Goal: Check status: Check status

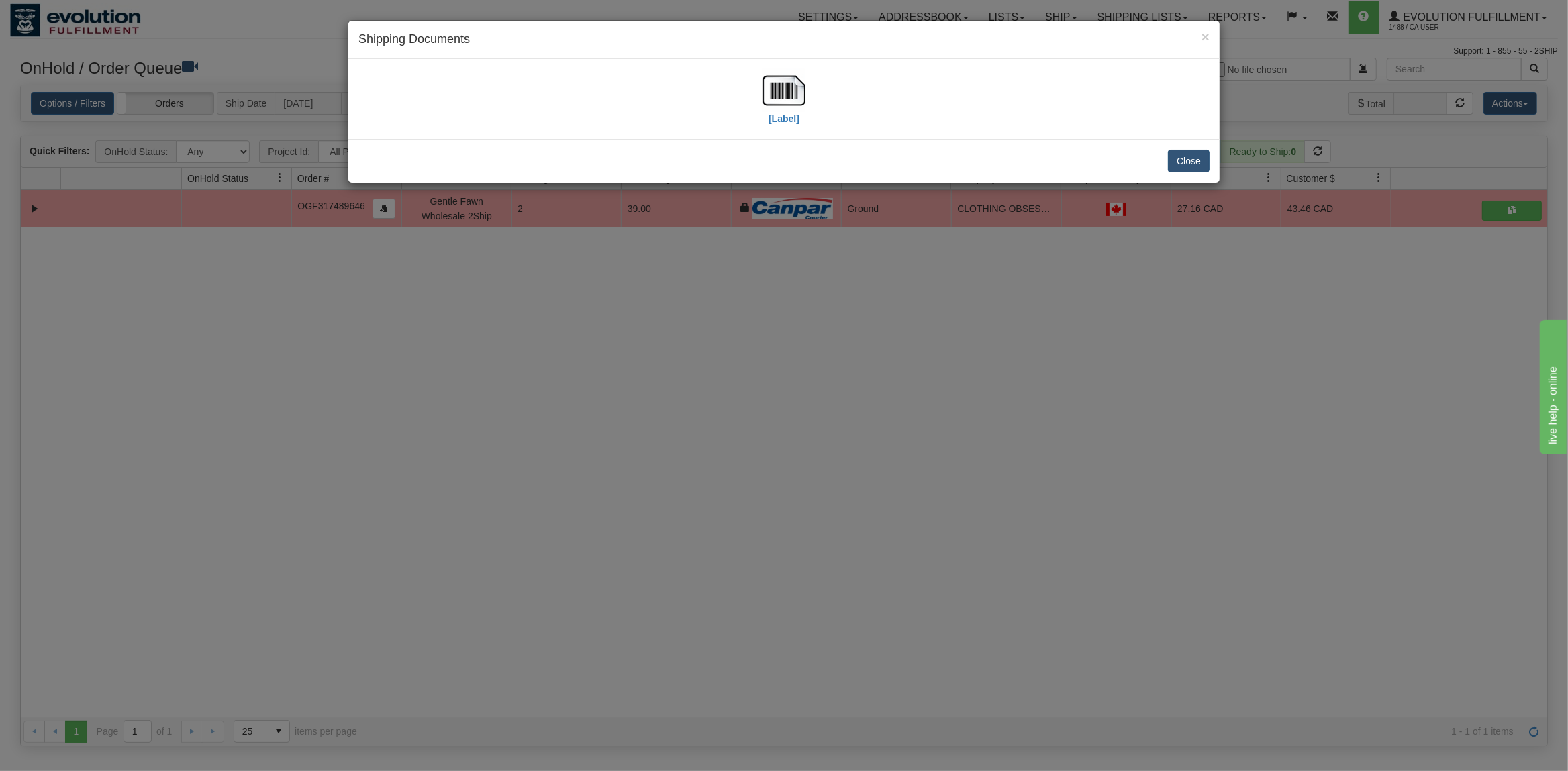
scroll to position [0, 4]
click at [1184, 168] on button "Close" at bounding box center [1189, 161] width 41 height 22
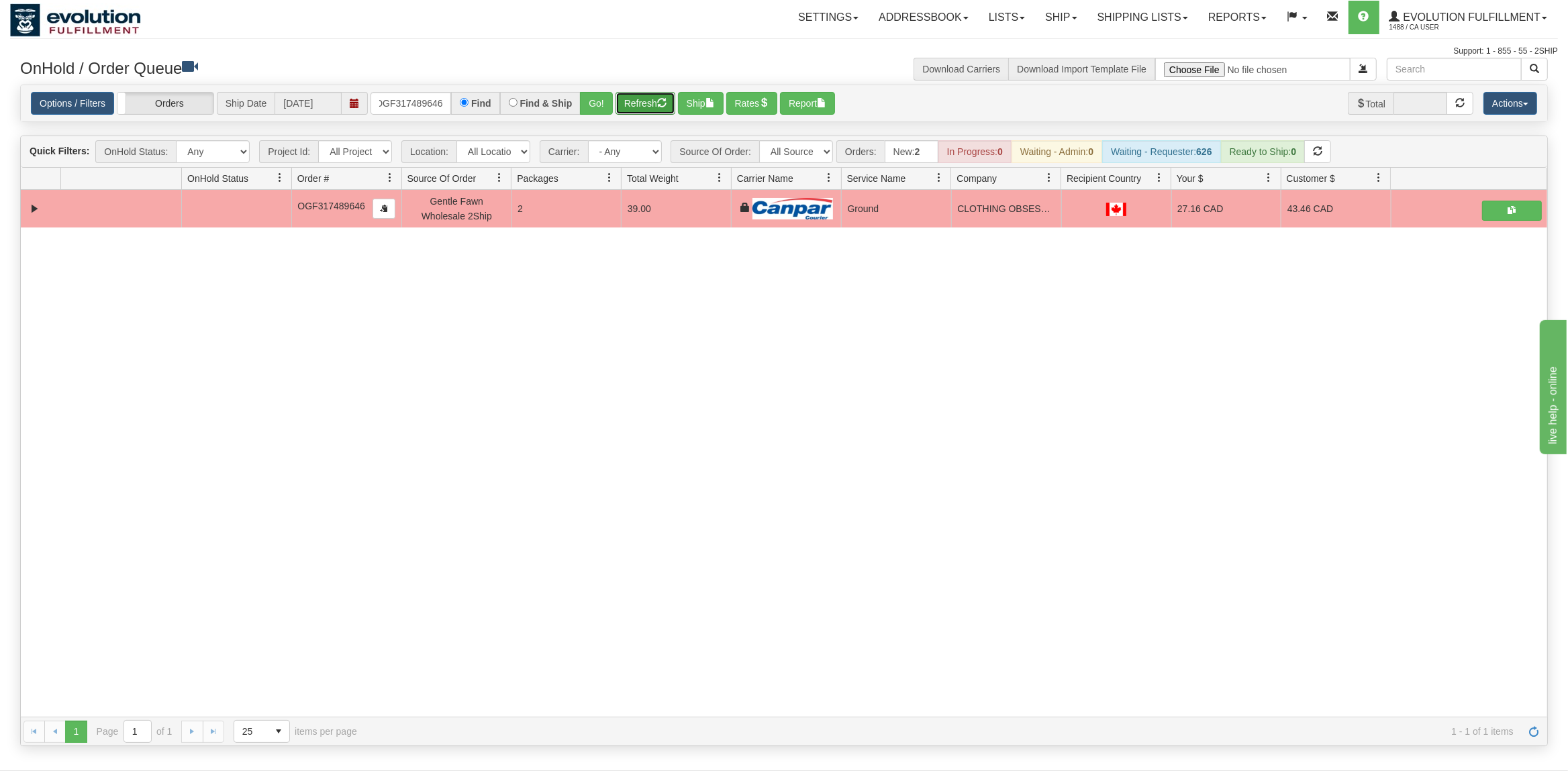
click at [630, 99] on button "Refresh" at bounding box center [645, 103] width 60 height 22
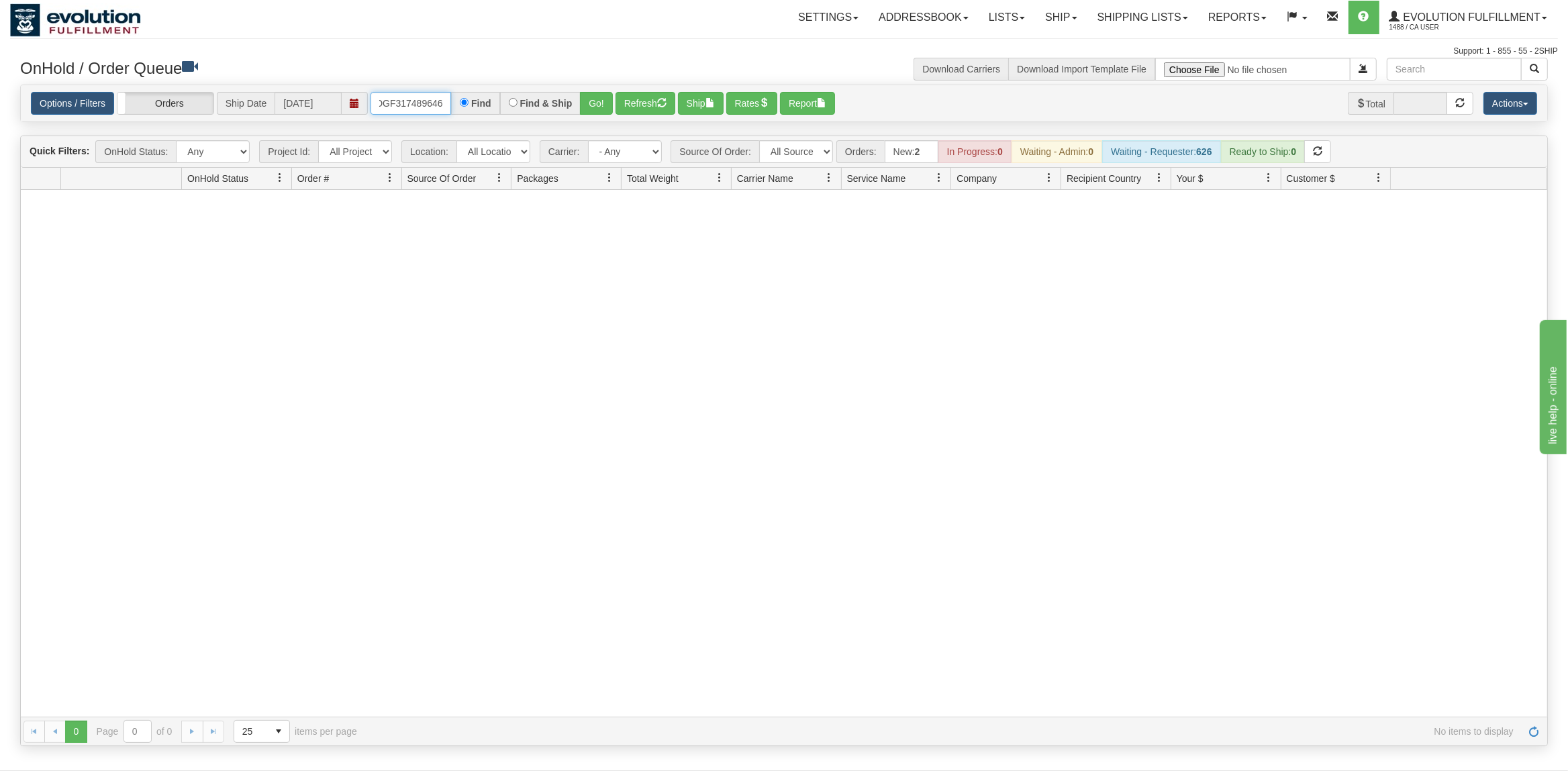
click at [423, 103] on input "OGF317489646" at bounding box center [411, 103] width 80 height 22
type input "436002"
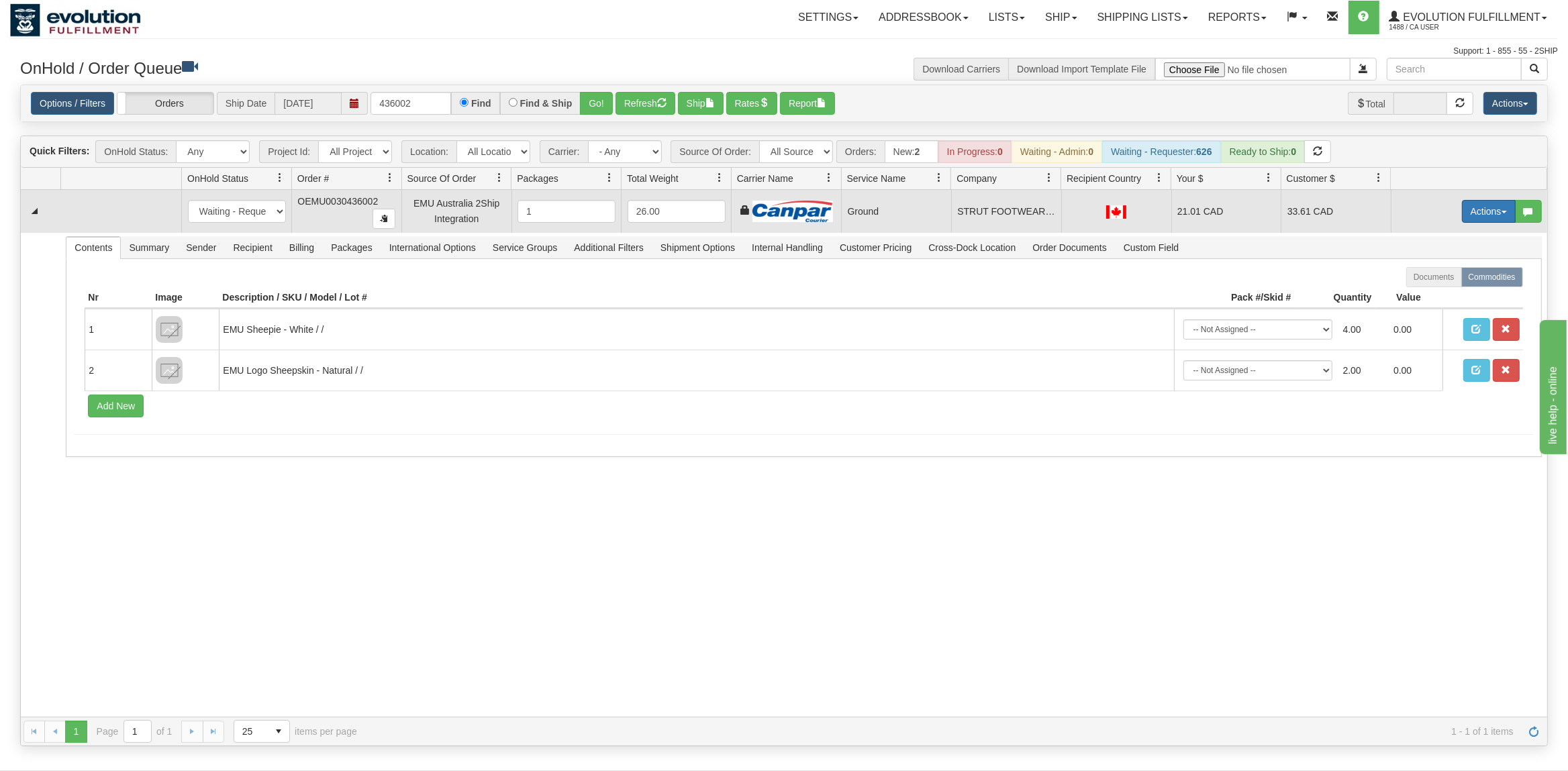
click at [1478, 216] on button "Actions" at bounding box center [1489, 211] width 53 height 22
click at [1449, 289] on link "Ship" at bounding box center [1461, 289] width 108 height 17
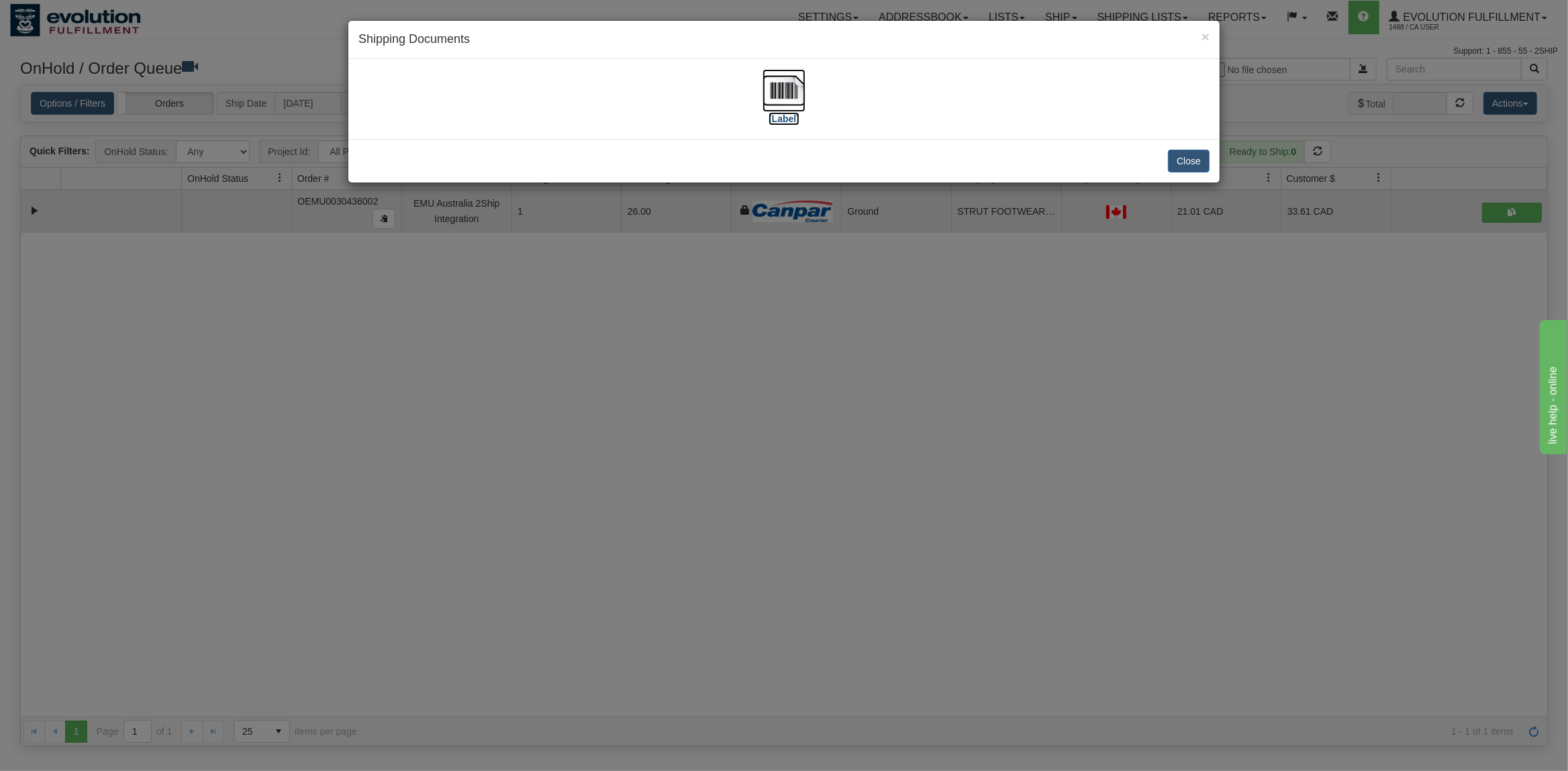
click at [774, 91] on img at bounding box center [784, 91] width 43 height 43
click at [1175, 166] on button "Close" at bounding box center [1189, 161] width 41 height 22
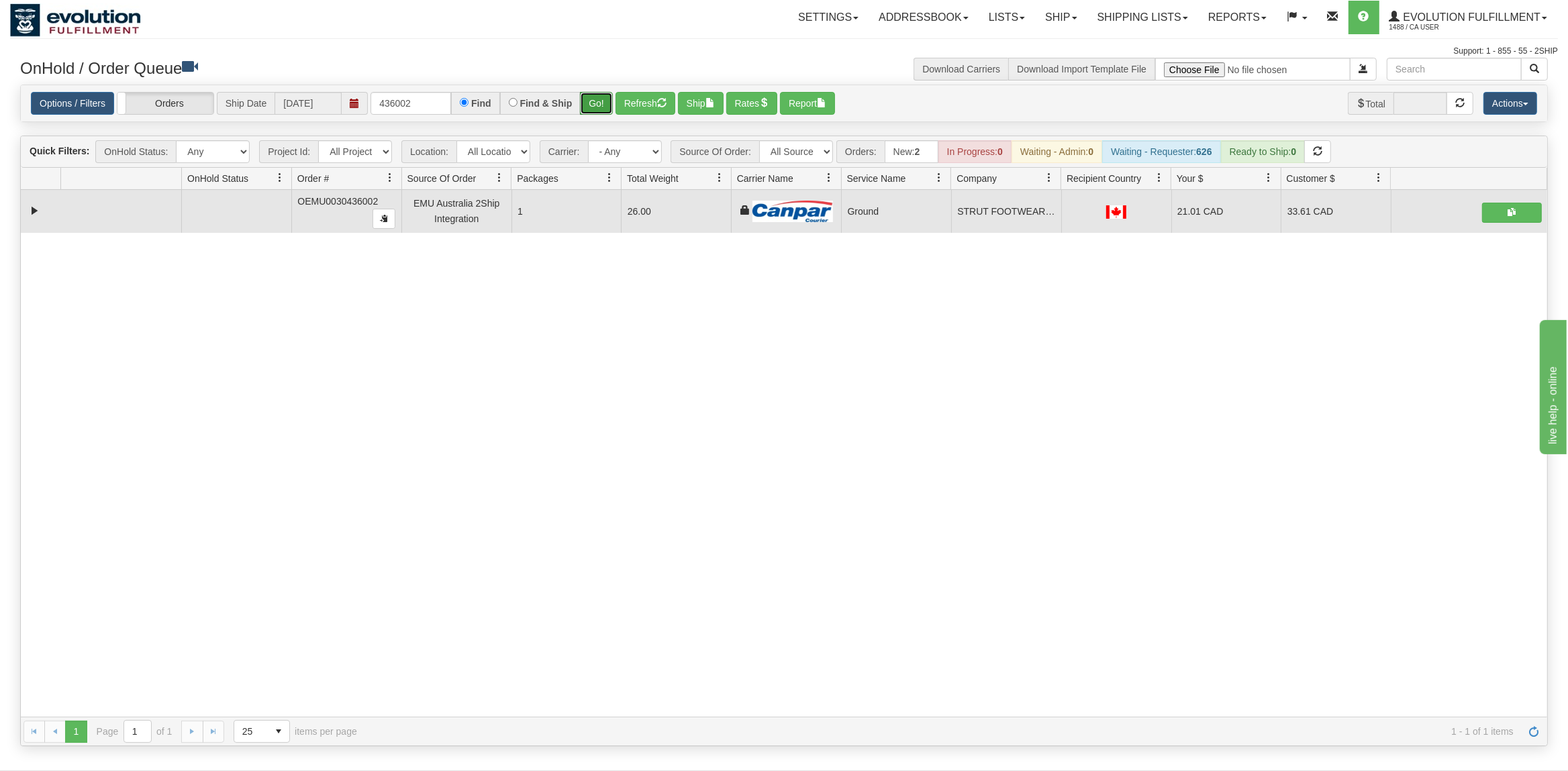
click at [600, 107] on button "Go!" at bounding box center [596, 103] width 33 height 22
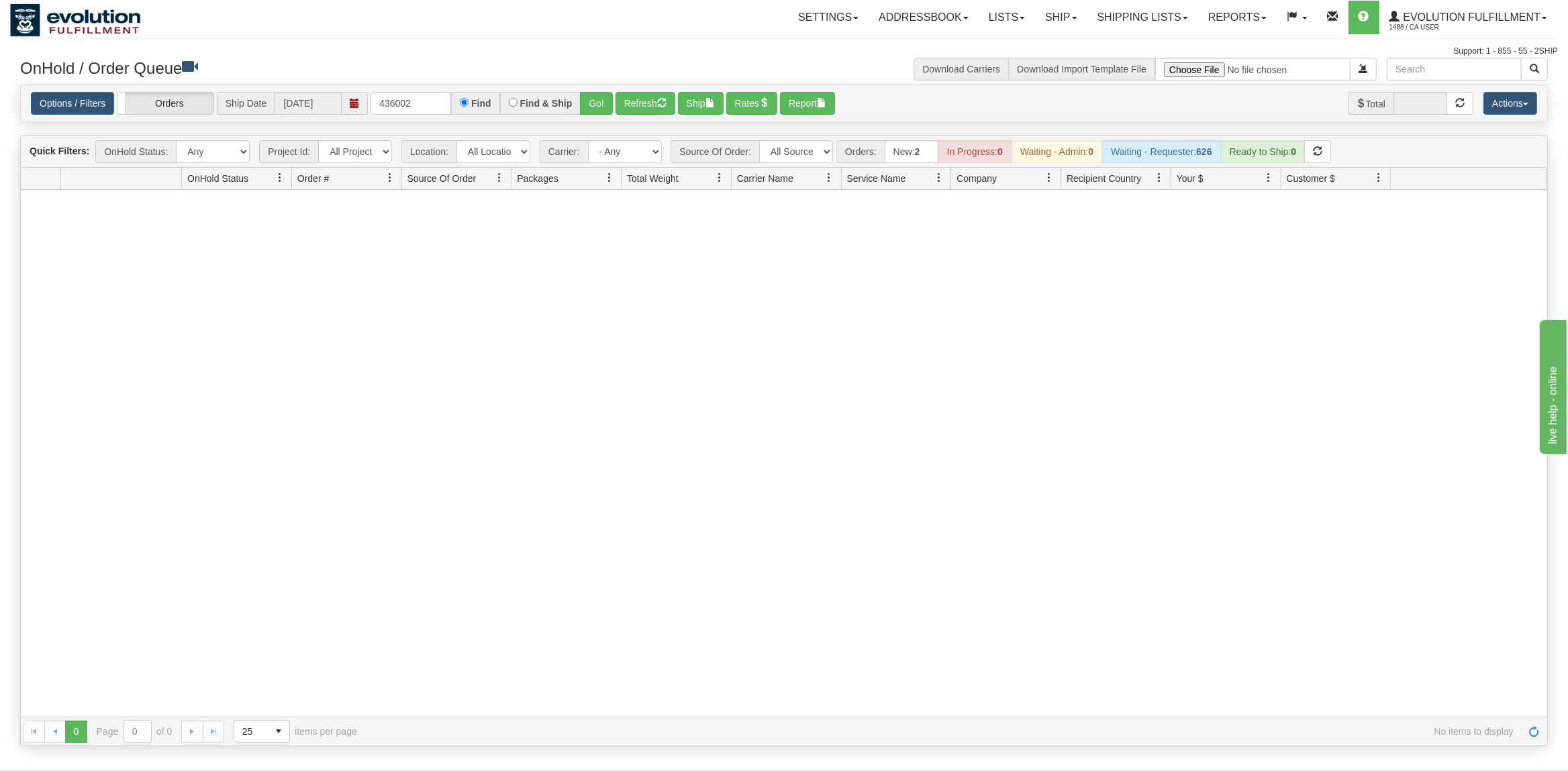
click at [430, 115] on div "Options / Filters Group Shipments Orders Ship Date 09/04/2025 436002 Find Find …" at bounding box center [783, 103] width 1526 height 37
click at [430, 110] on input "436002" at bounding box center [411, 103] width 80 height 22
click at [583, 103] on button "Go!" at bounding box center [596, 103] width 33 height 22
click at [1104, 20] on link "Shipping lists" at bounding box center [1143, 17] width 110 height 34
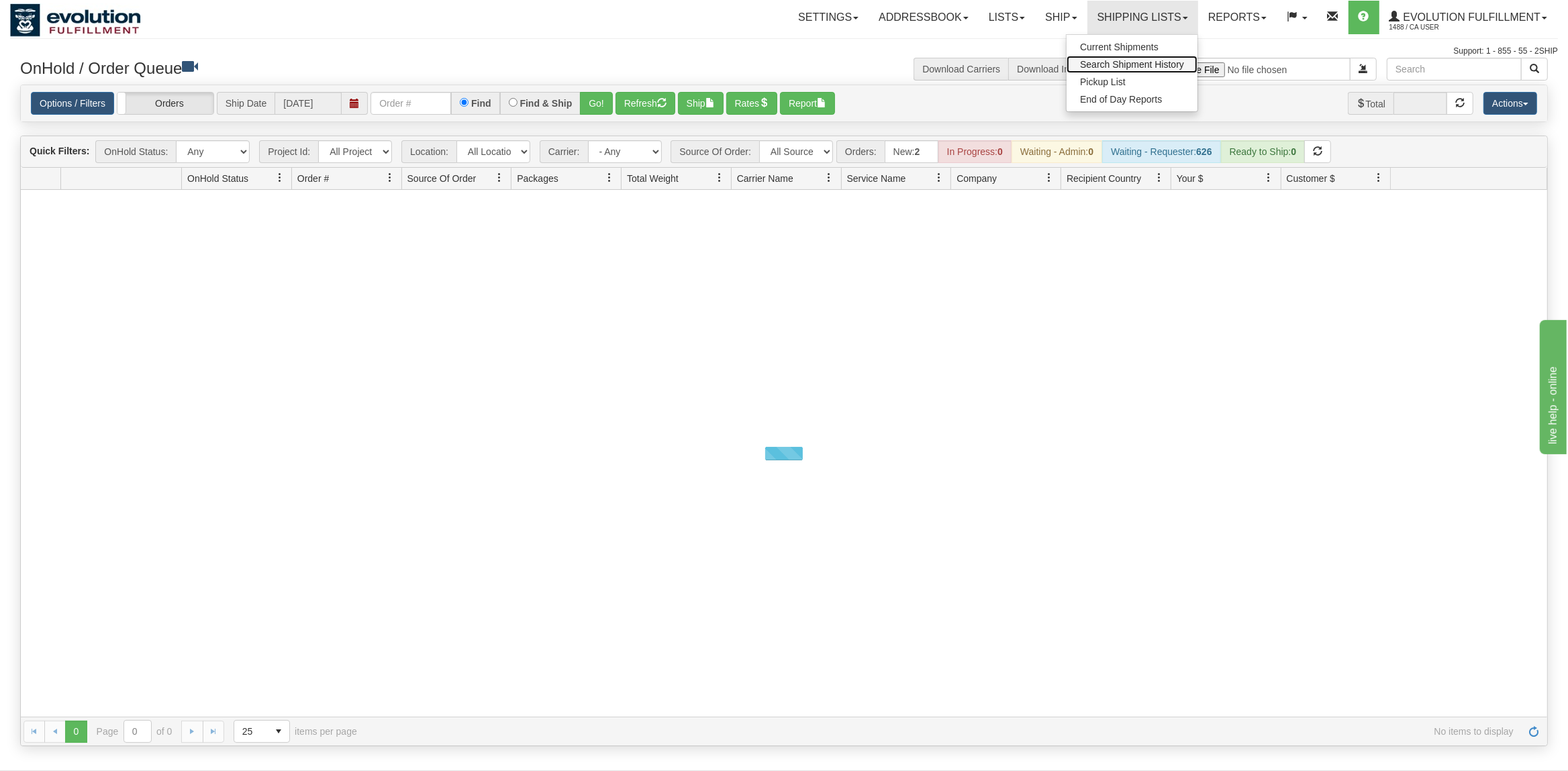
click at [1113, 66] on span "Search Shipment History" at bounding box center [1132, 64] width 104 height 10
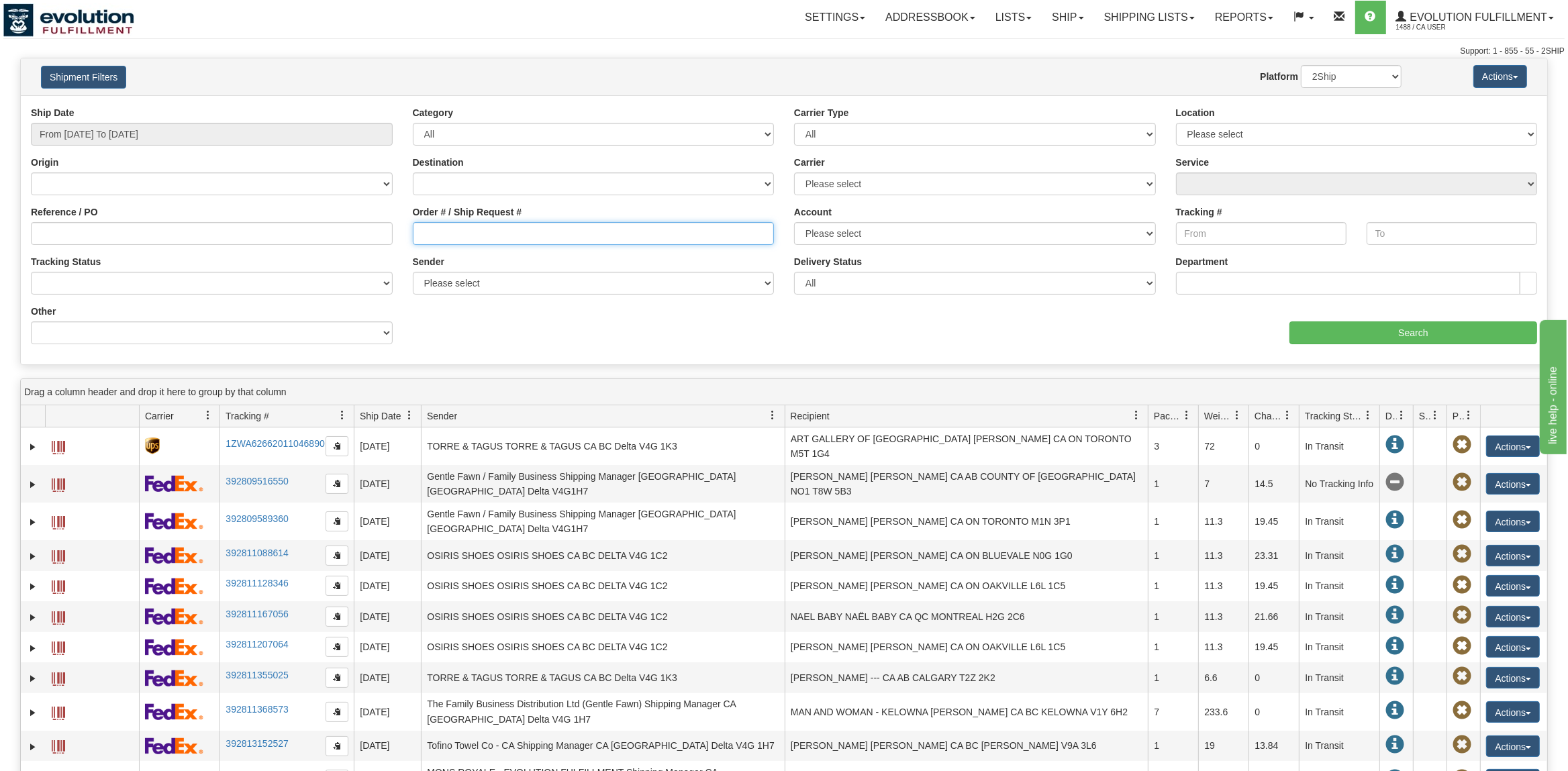
click at [519, 230] on input "Order # / Ship Request #" at bounding box center [593, 234] width 361 height 22
type input "436002"
click at [1423, 329] on input "Search" at bounding box center [1413, 333] width 248 height 22
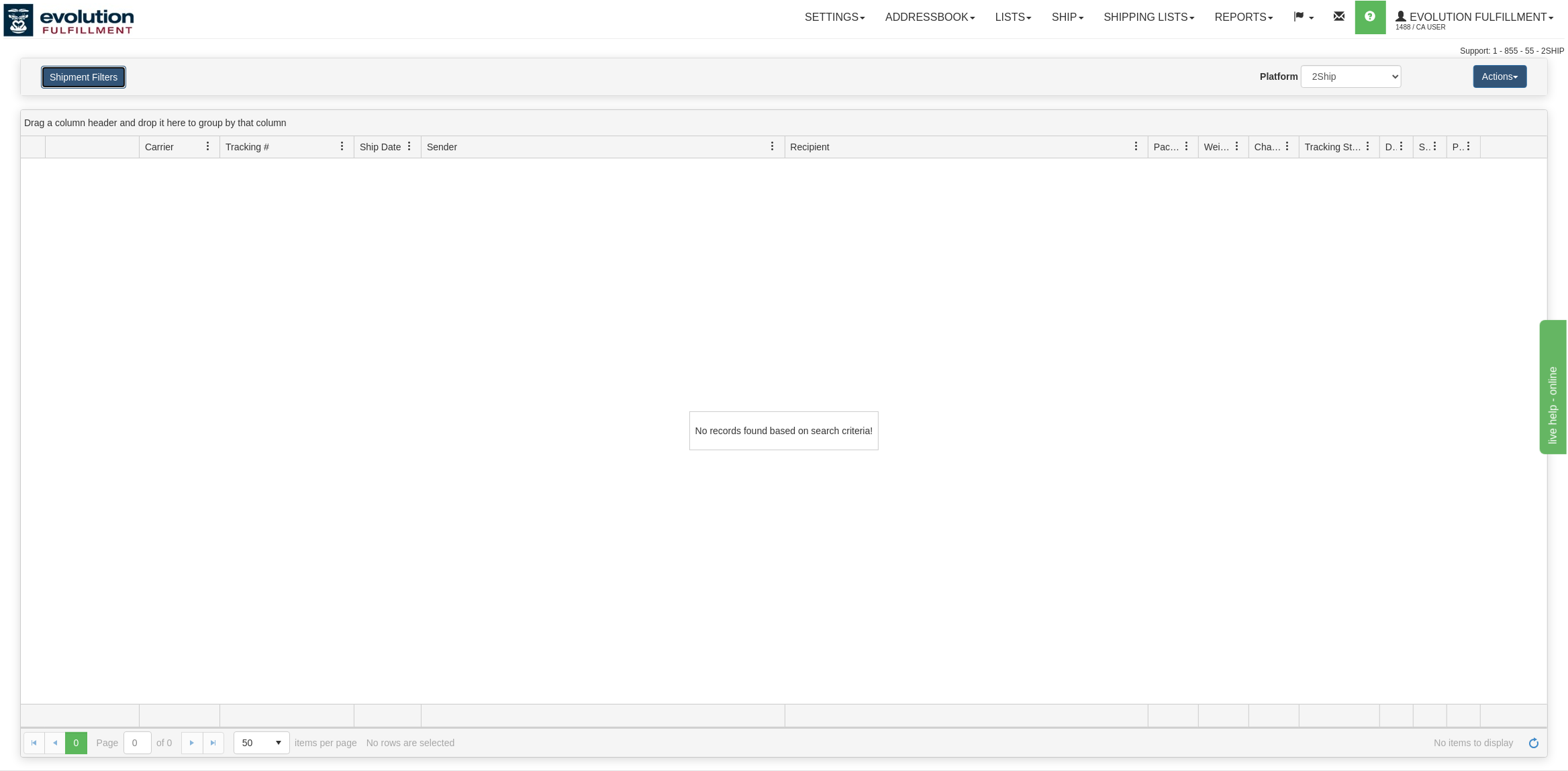
click at [97, 73] on button "Shipment Filters" at bounding box center [83, 77] width 85 height 22
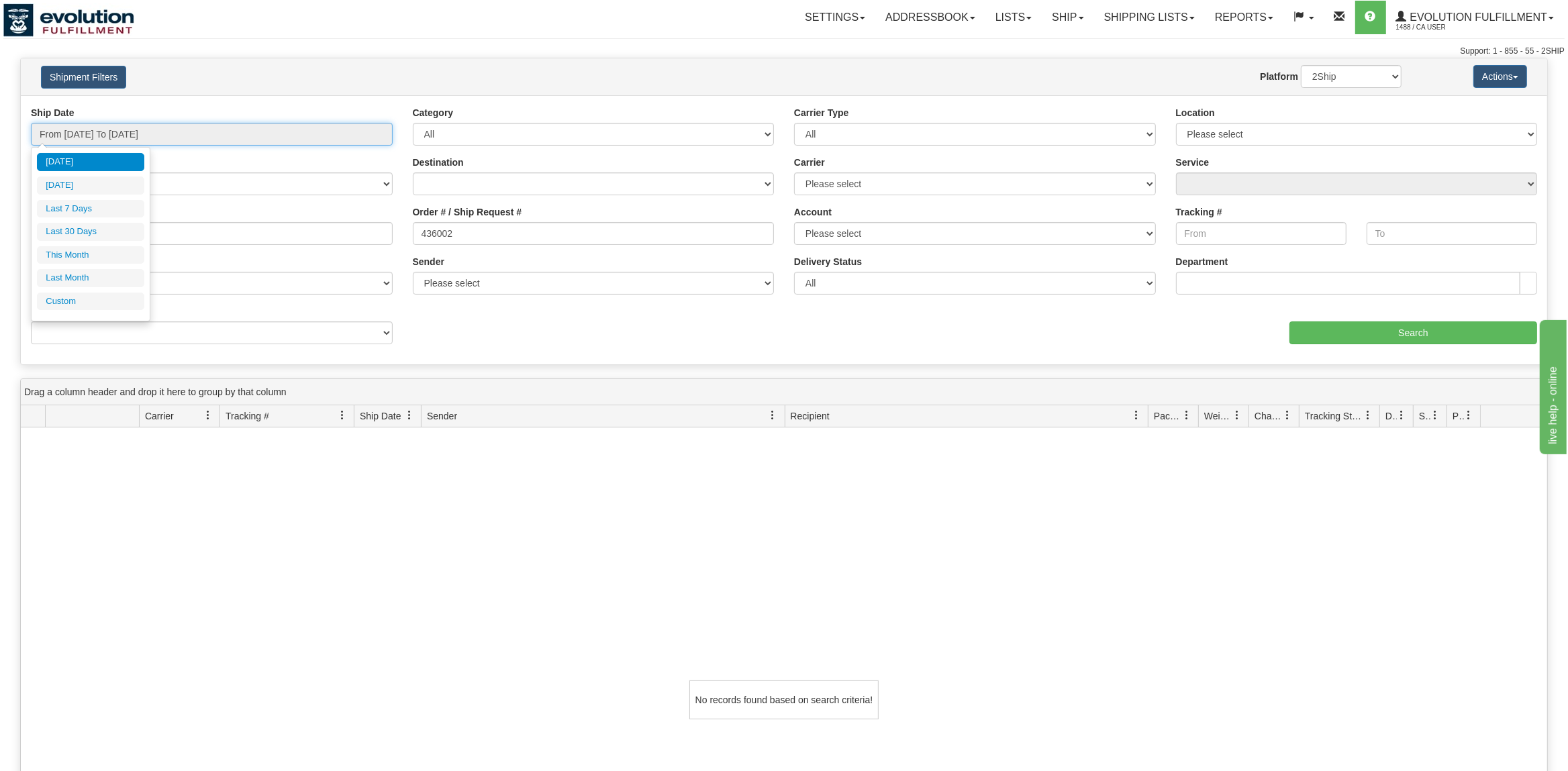
click at [211, 141] on input "From 09/03/2025 To 09/04/2025" at bounding box center [211, 134] width 361 height 22
click at [98, 189] on li "Yesterday" at bounding box center [91, 185] width 108 height 18
click at [103, 136] on input "From 09/03/2025 To 09/03/2025" at bounding box center [211, 134] width 361 height 22
click at [92, 208] on li "Last 7 Days" at bounding box center [91, 209] width 108 height 18
type input "From 08/29/2025 To 09/04/2025"
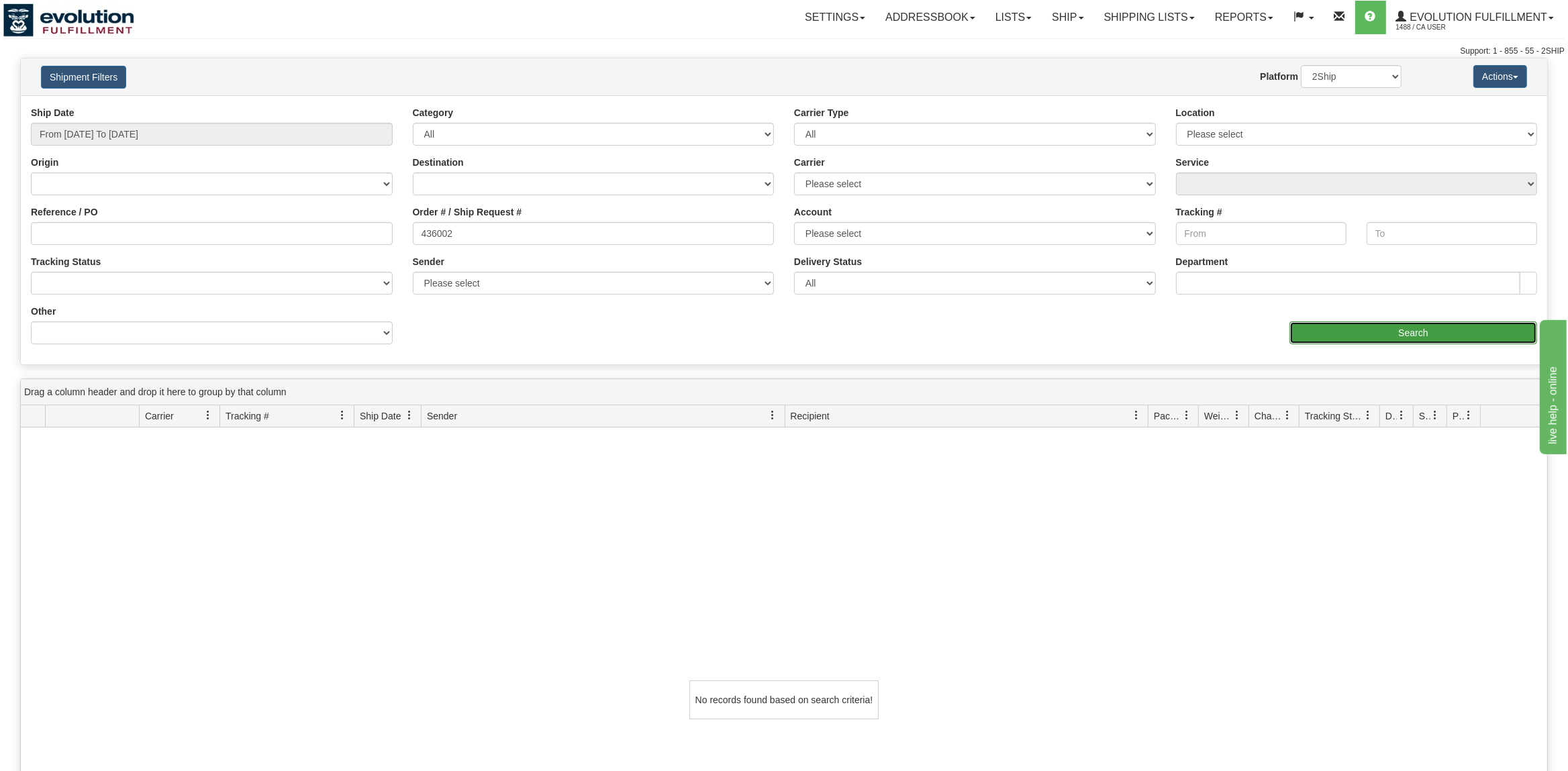
click at [1369, 331] on input "Search" at bounding box center [1413, 333] width 248 height 22
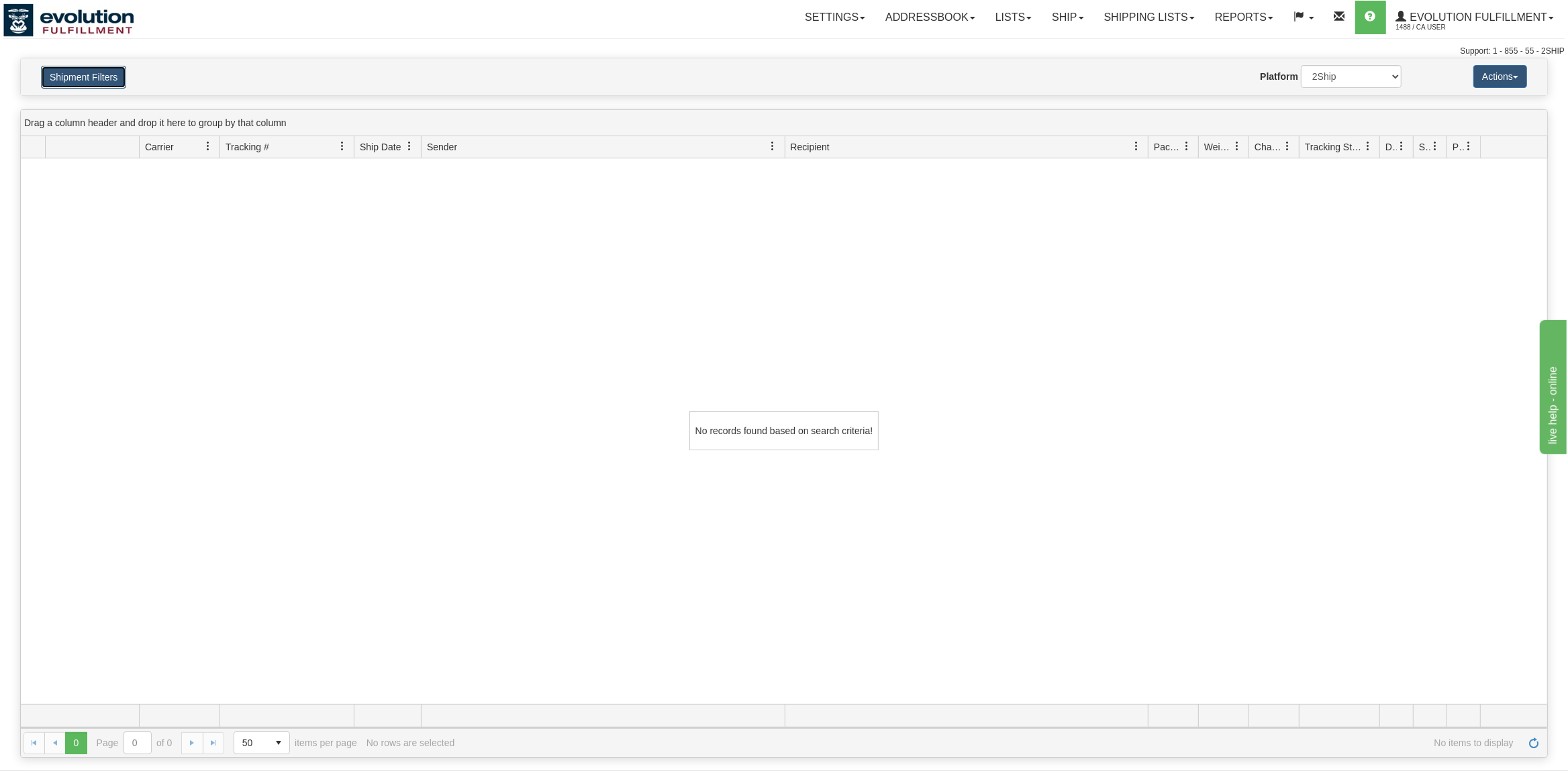
click at [61, 80] on button "Shipment Filters" at bounding box center [83, 77] width 85 height 22
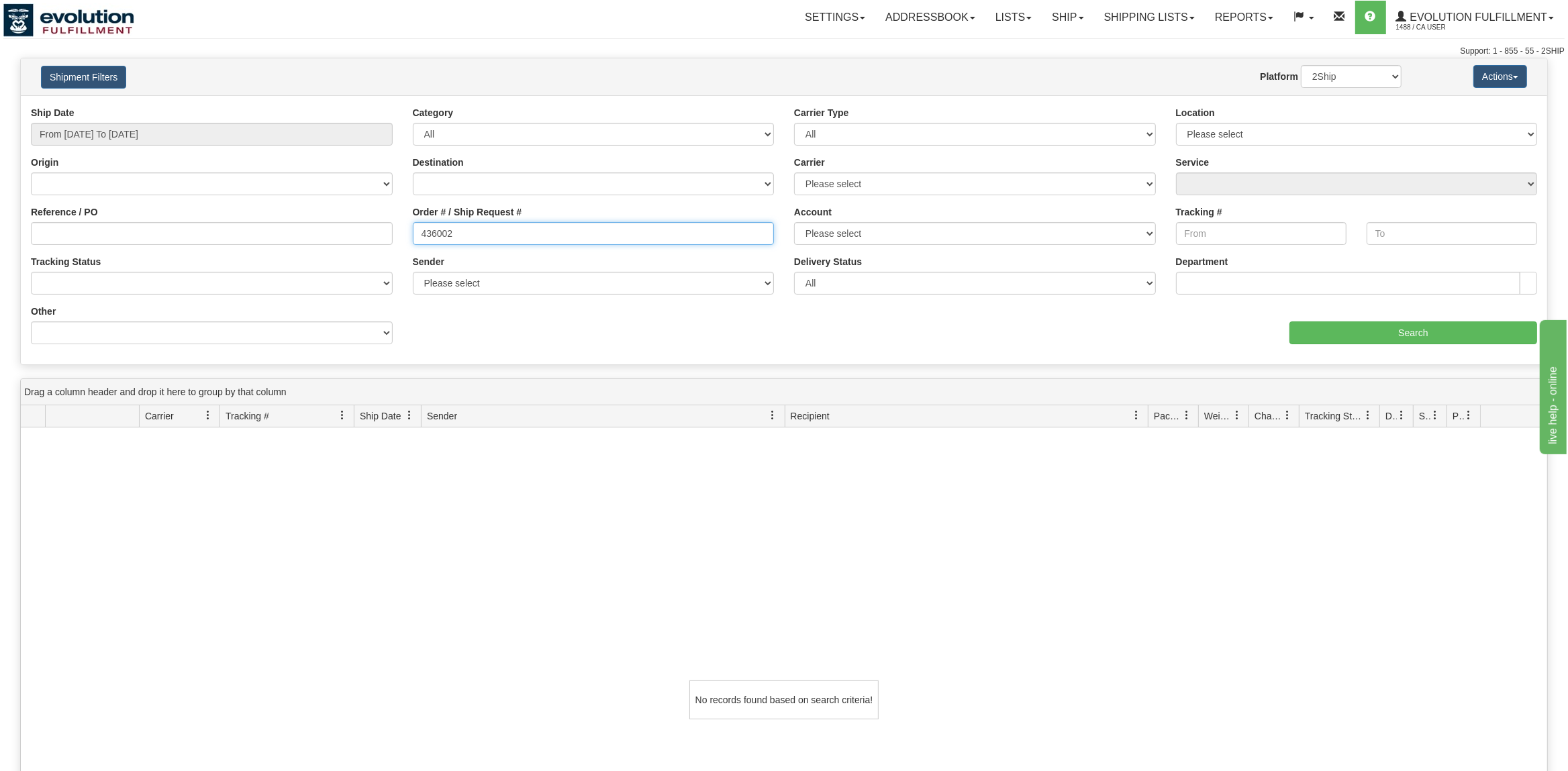
drag, startPoint x: 217, startPoint y: 231, endPoint x: 97, endPoint y: 231, distance: 120.0
click at [413, 231] on input "436002" at bounding box center [593, 234] width 361 height 22
type input "0030436002"
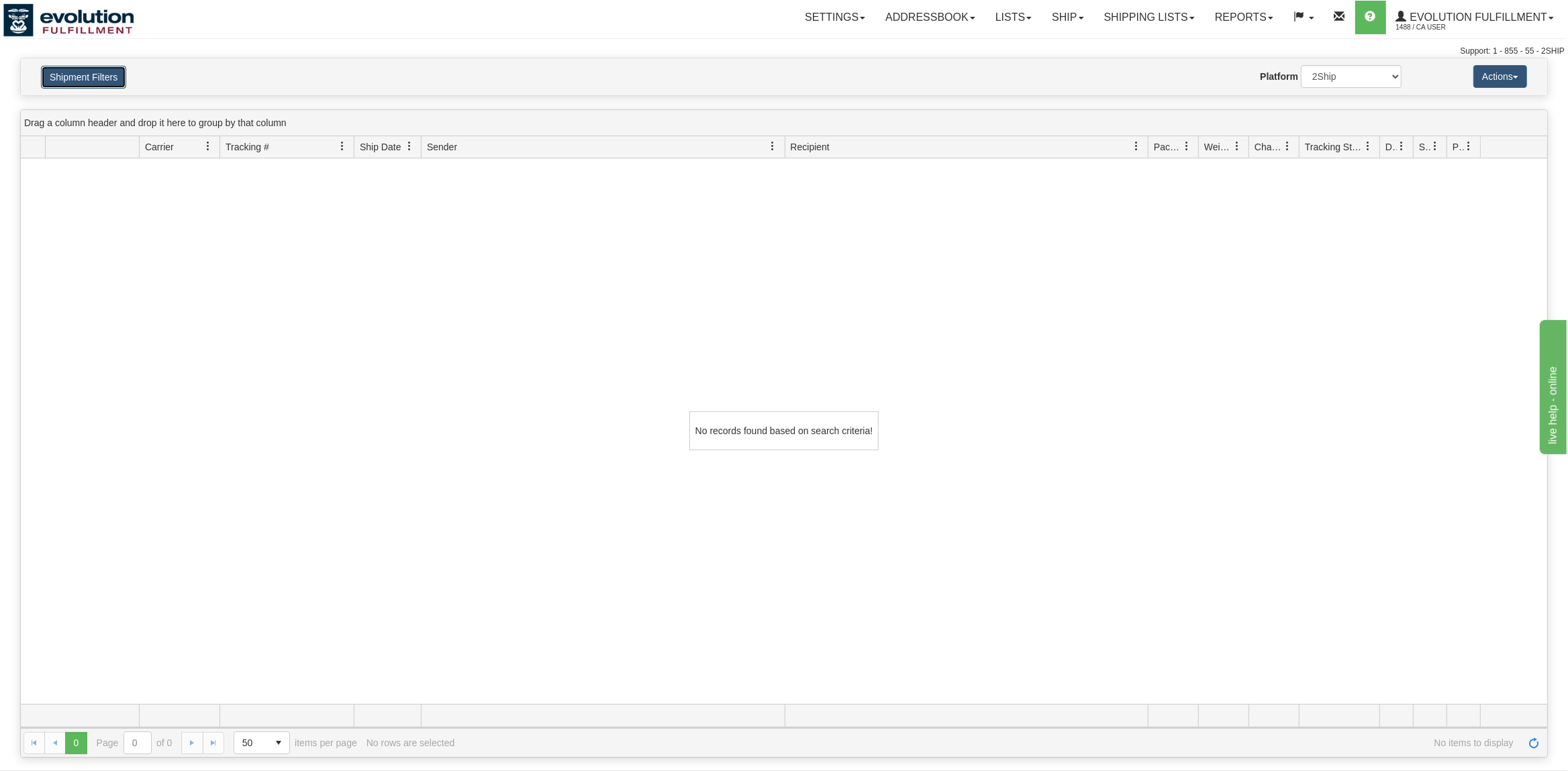
click at [91, 71] on button "Shipment Filters" at bounding box center [83, 77] width 85 height 22
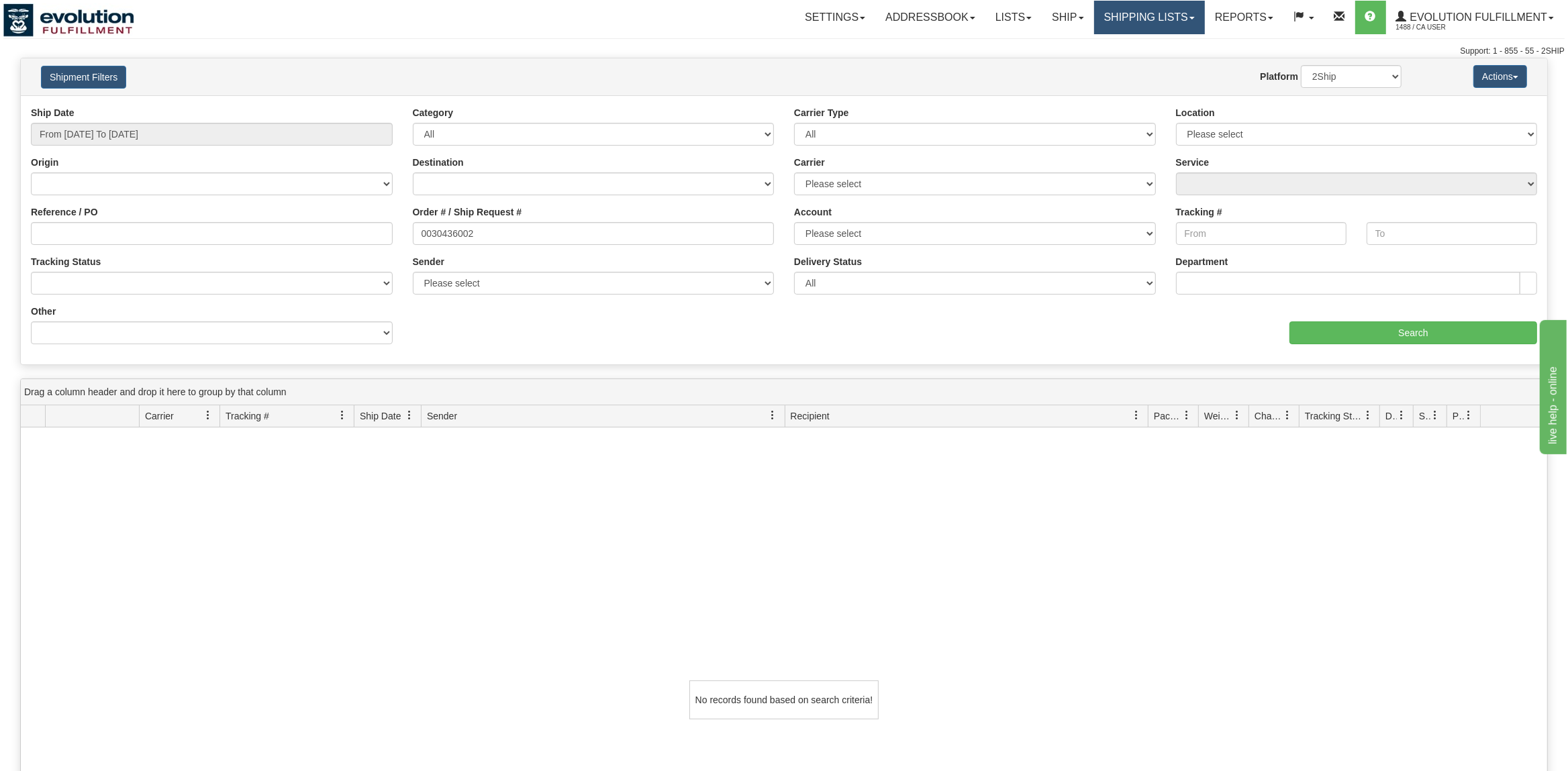
click at [1126, 10] on link "Shipping lists" at bounding box center [1149, 17] width 110 height 34
click at [1120, 64] on span "Search Shipment History" at bounding box center [1138, 64] width 104 height 10
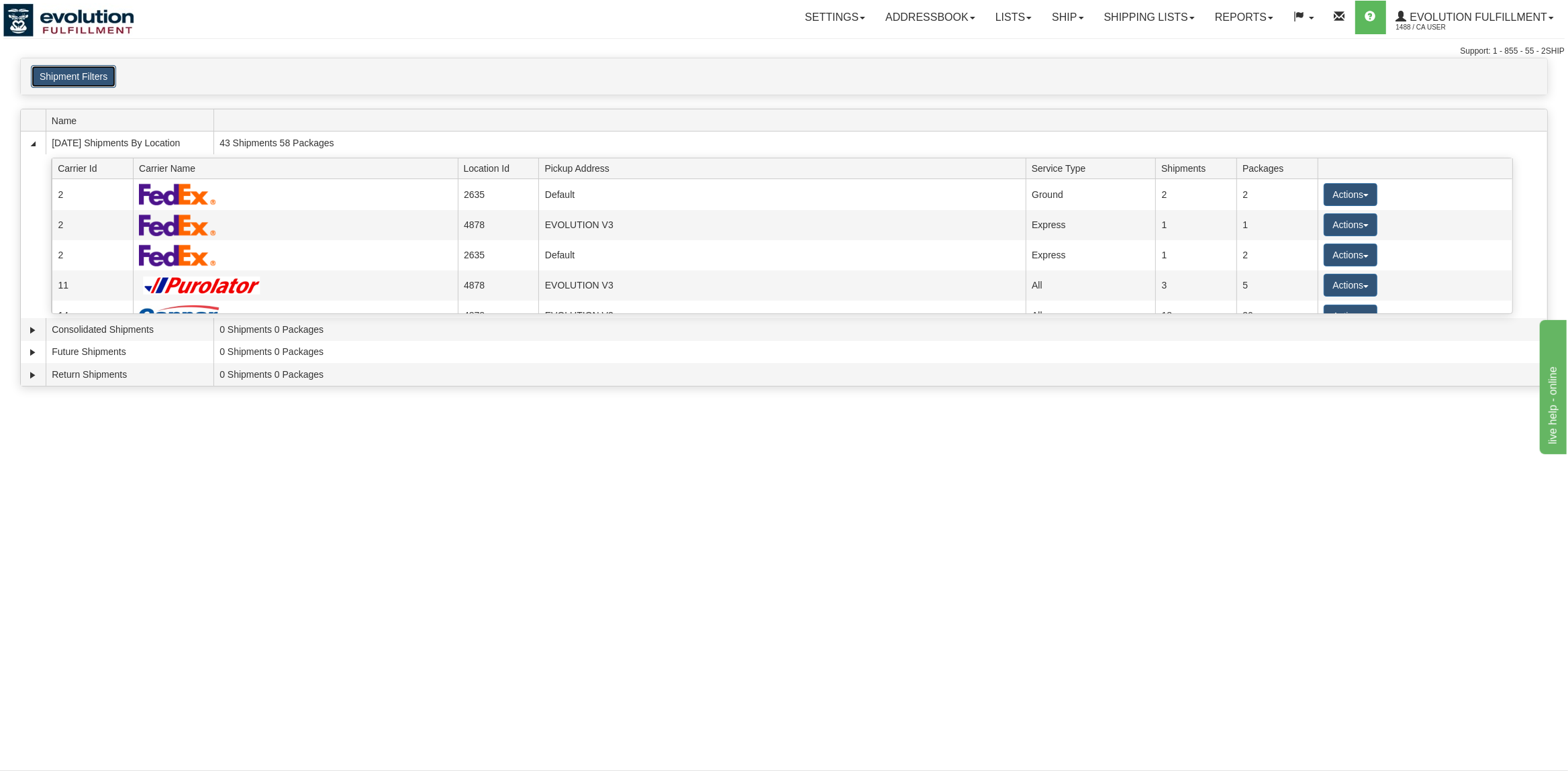
click at [95, 79] on button "Shipment Filters" at bounding box center [73, 76] width 85 height 22
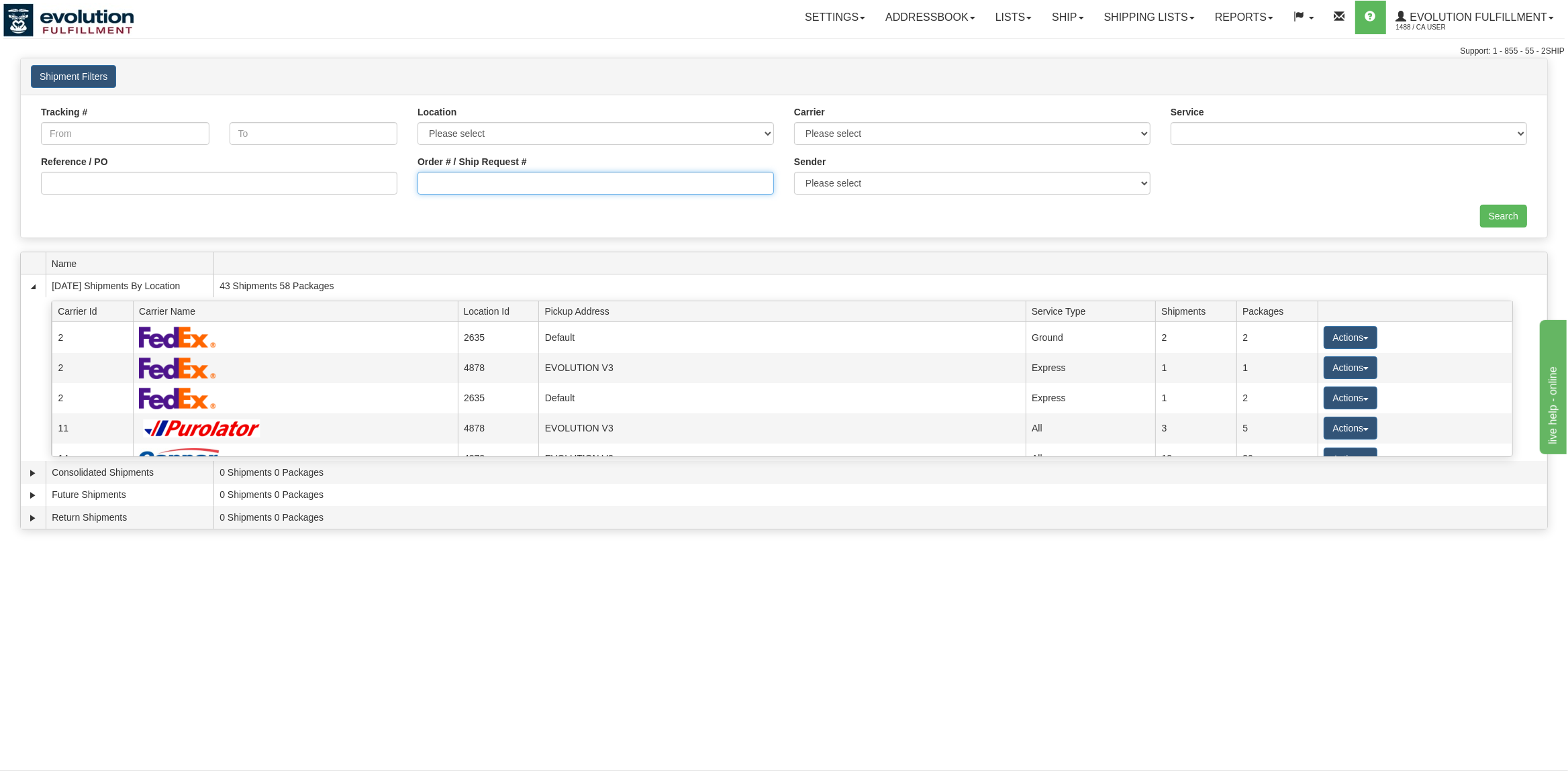
click at [499, 179] on input "Order # / Ship Request #" at bounding box center [595, 183] width 356 height 22
type input "436002"
click at [1517, 213] on input "Search" at bounding box center [1503, 216] width 47 height 22
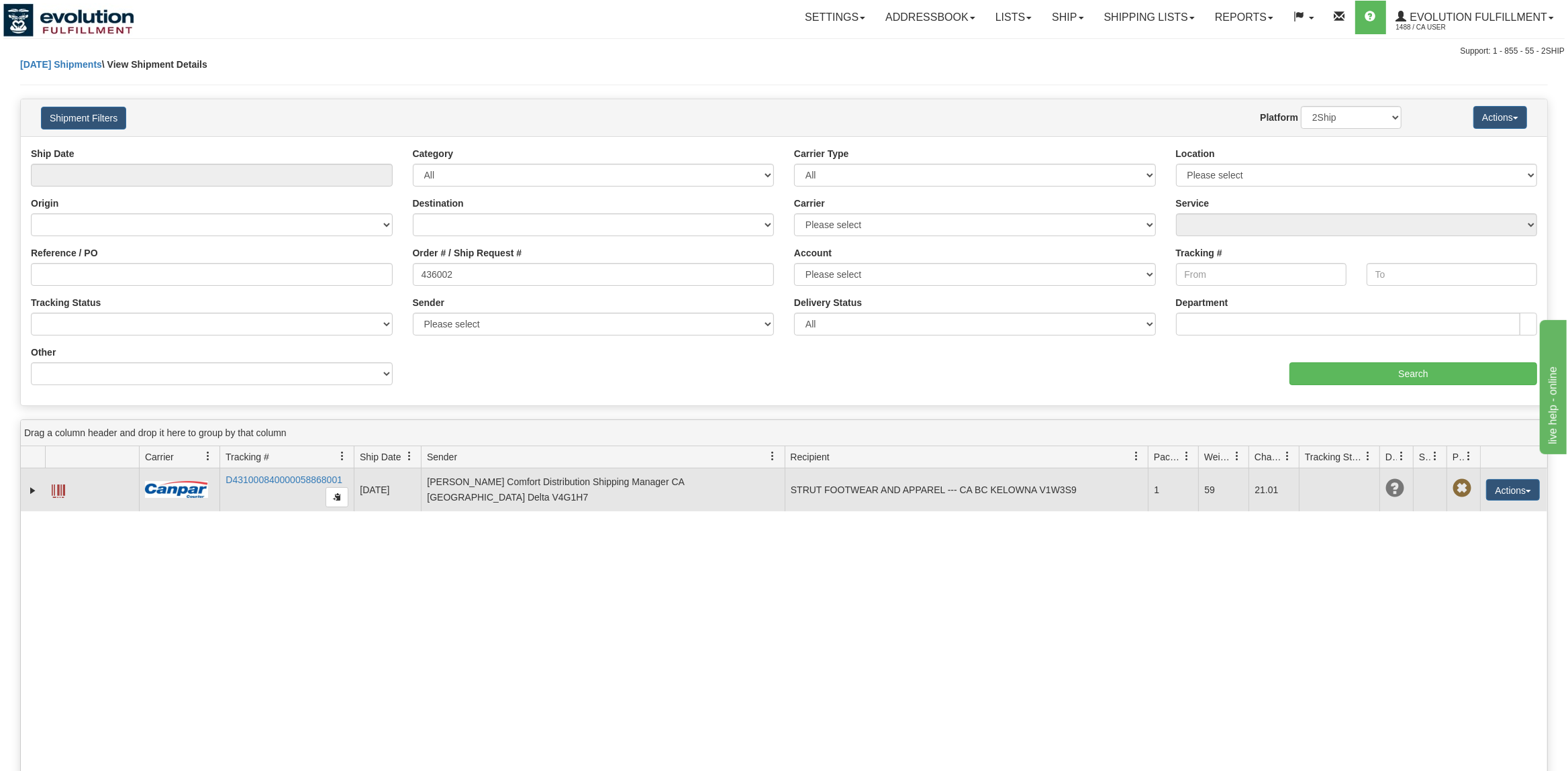
click at [60, 493] on span at bounding box center [59, 492] width 14 height 14
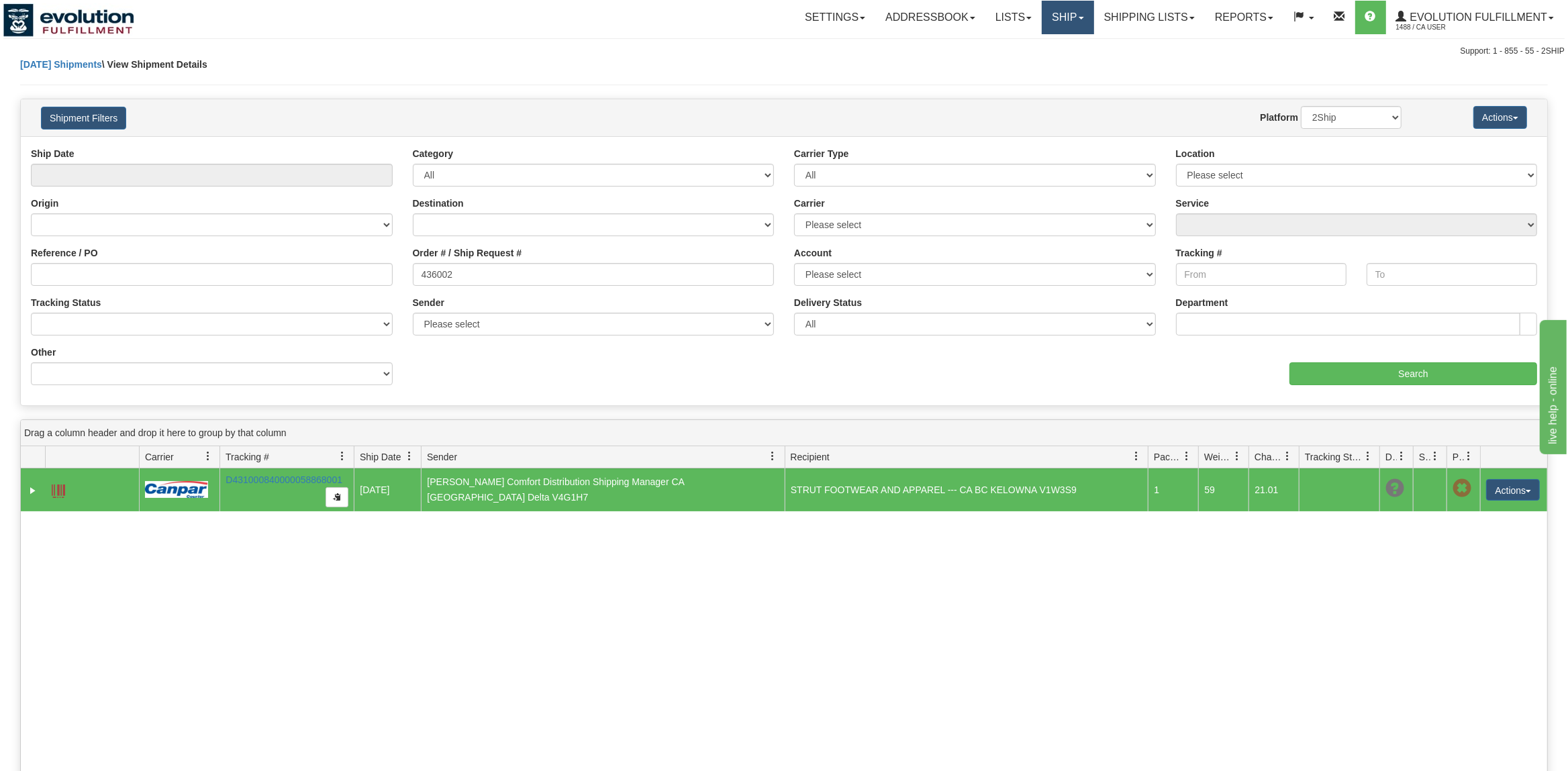
click at [1054, 7] on link "Ship" at bounding box center [1068, 17] width 52 height 34
click at [1037, 65] on span "OnHold / Order Queue" at bounding box center [1032, 64] width 95 height 10
